Goal: Check status: Check status

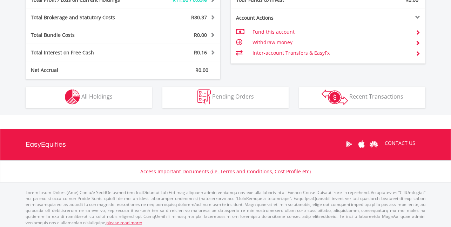
scroll to position [380, 0]
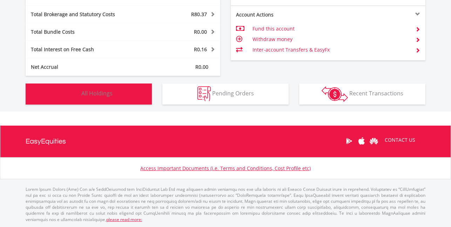
click at [123, 98] on button "Holdings All Holdings" at bounding box center [89, 93] width 126 height 21
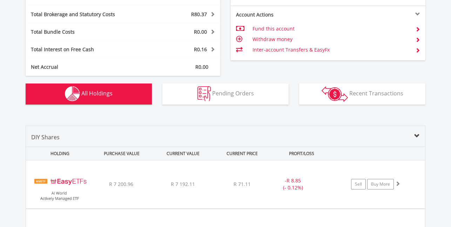
scroll to position [506, 0]
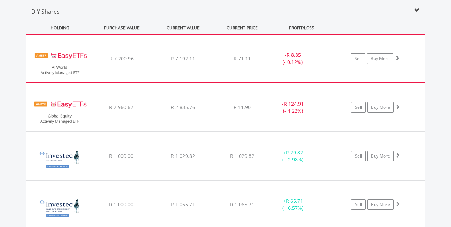
click at [123, 57] on span "R 7 200.96" at bounding box center [121, 58] width 24 height 7
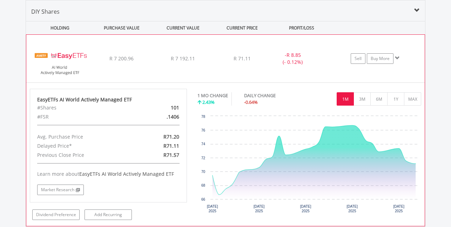
click at [123, 57] on span "R 7 200.96" at bounding box center [121, 58] width 24 height 7
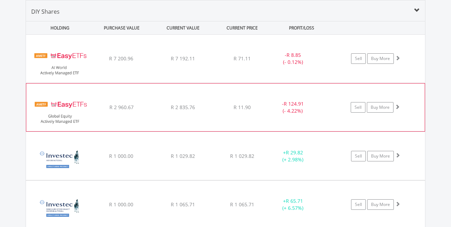
click at [117, 62] on span "R 2 960.67" at bounding box center [121, 58] width 24 height 7
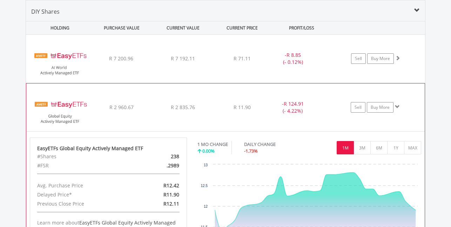
click at [117, 62] on span "R 2 960.67" at bounding box center [121, 58] width 24 height 7
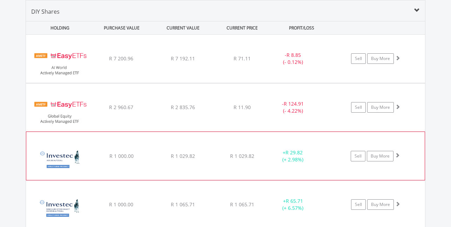
click at [113, 62] on span "R 1 000.00" at bounding box center [121, 58] width 24 height 7
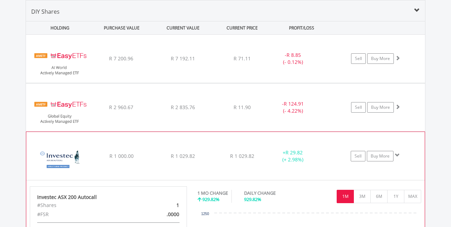
click at [128, 62] on span "R 1 000.00" at bounding box center [121, 58] width 24 height 7
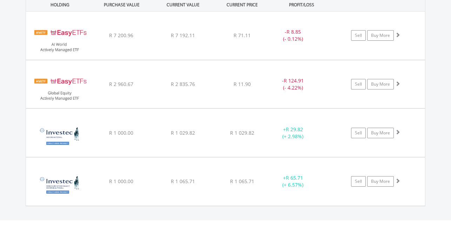
scroll to position [541, 0]
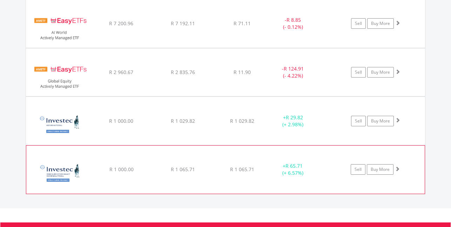
click at [119, 27] on span "R 1 000.00" at bounding box center [121, 23] width 24 height 7
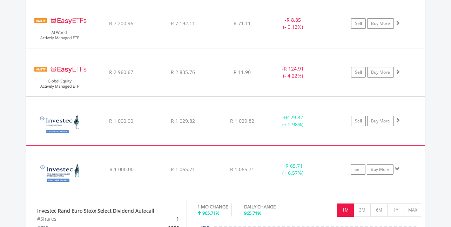
click at [119, 27] on span "R 1 000.00" at bounding box center [121, 23] width 24 height 7
